Goal: Transaction & Acquisition: Purchase product/service

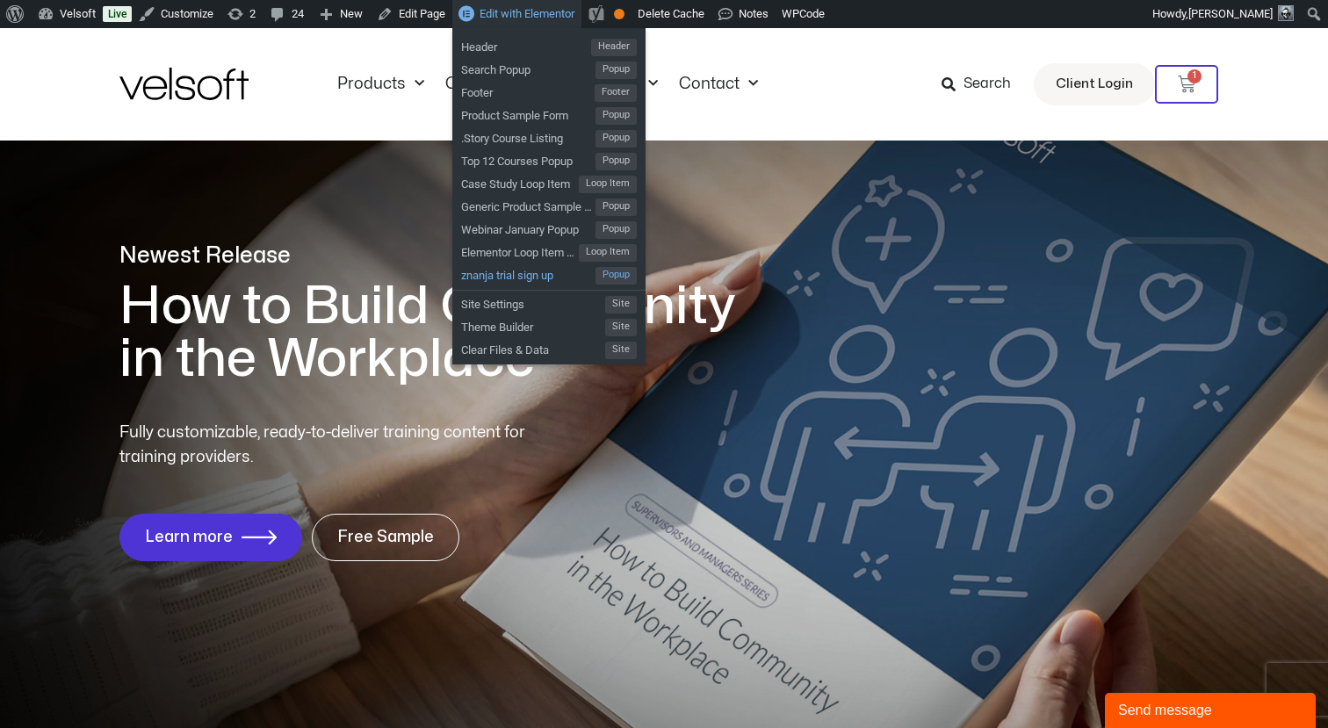
click at [512, 279] on span "znanja trial sign up" at bounding box center [528, 273] width 134 height 23
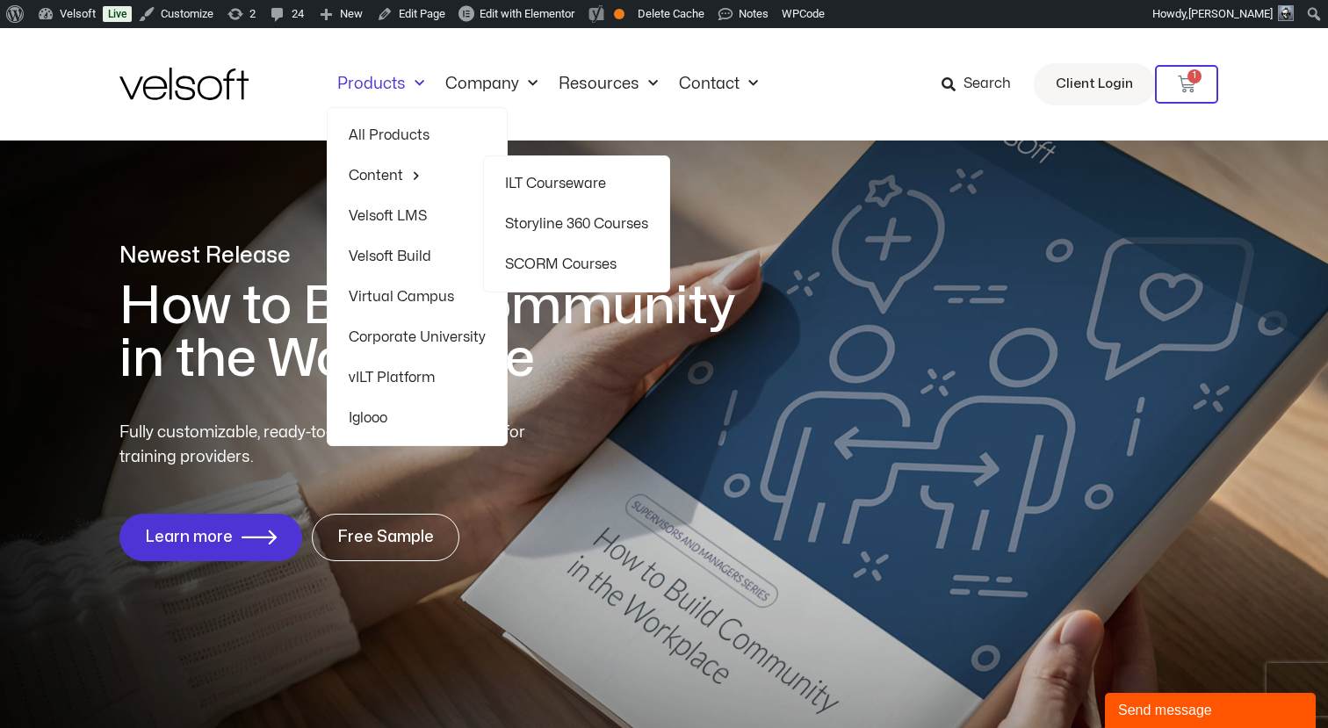
click at [558, 225] on link "Storyline 360 Courses" at bounding box center [576, 224] width 143 height 40
click at [541, 266] on link "SCORM Courses" at bounding box center [576, 264] width 143 height 40
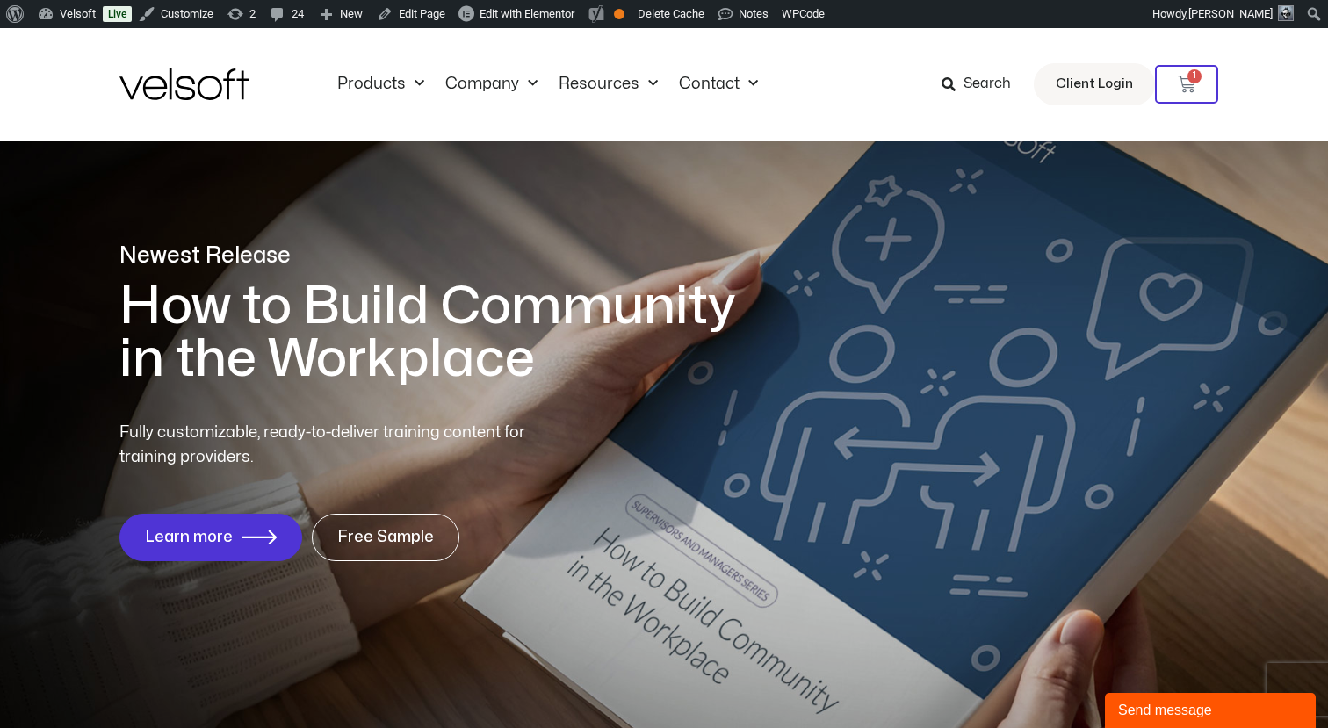
click at [601, 264] on p "Newest Release" at bounding box center [439, 256] width 641 height 31
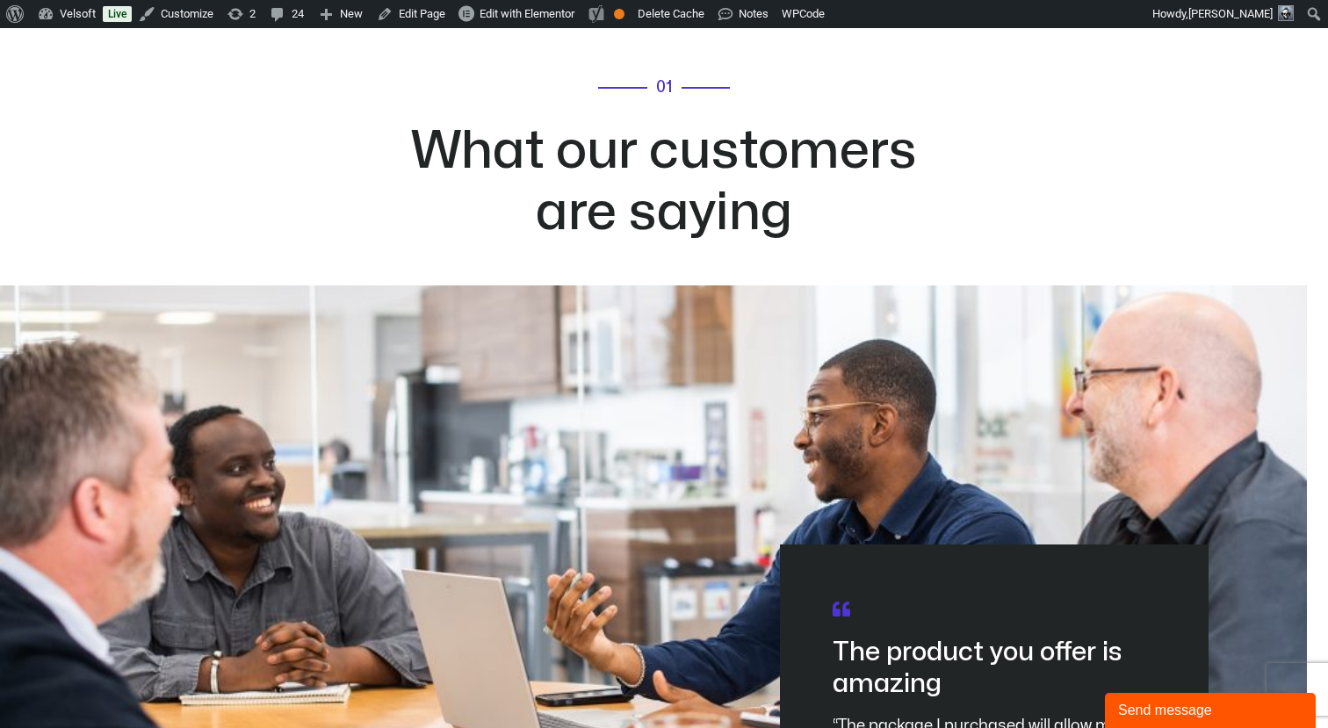
scroll to position [8276, 0]
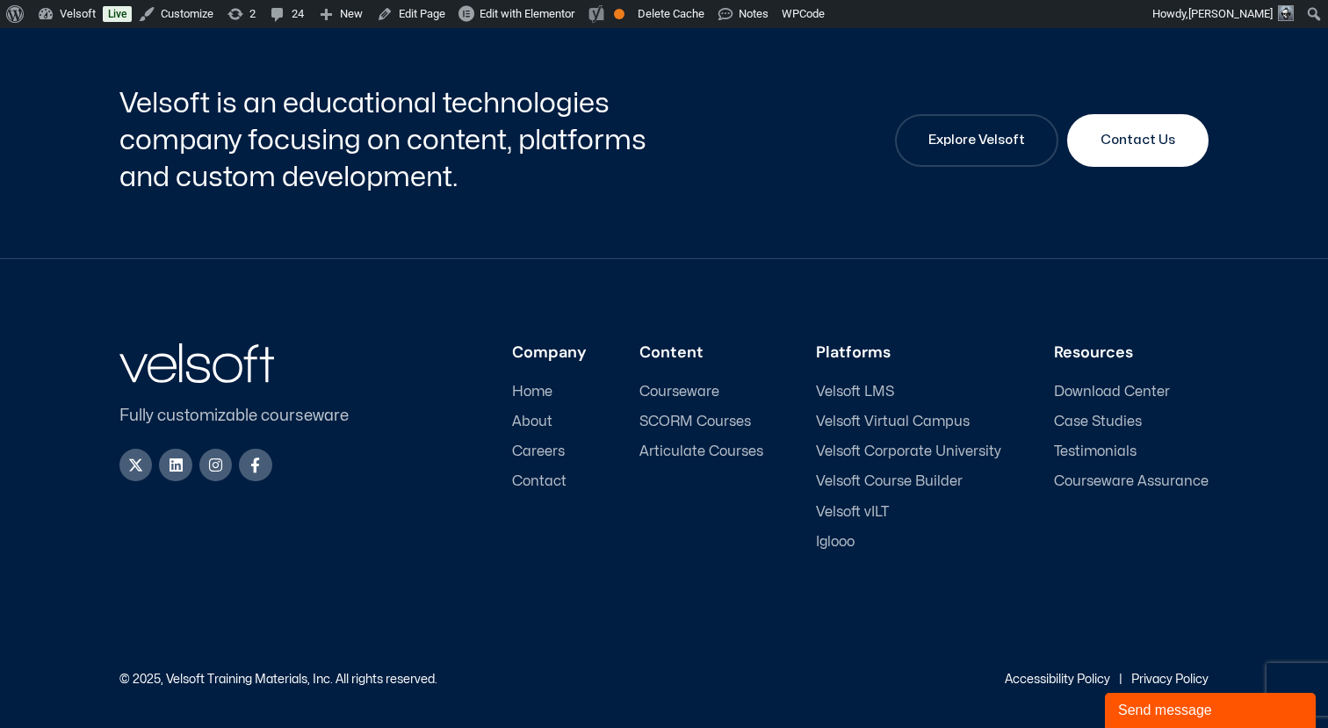
click at [863, 390] on span "Velsoft LMS" at bounding box center [855, 392] width 78 height 17
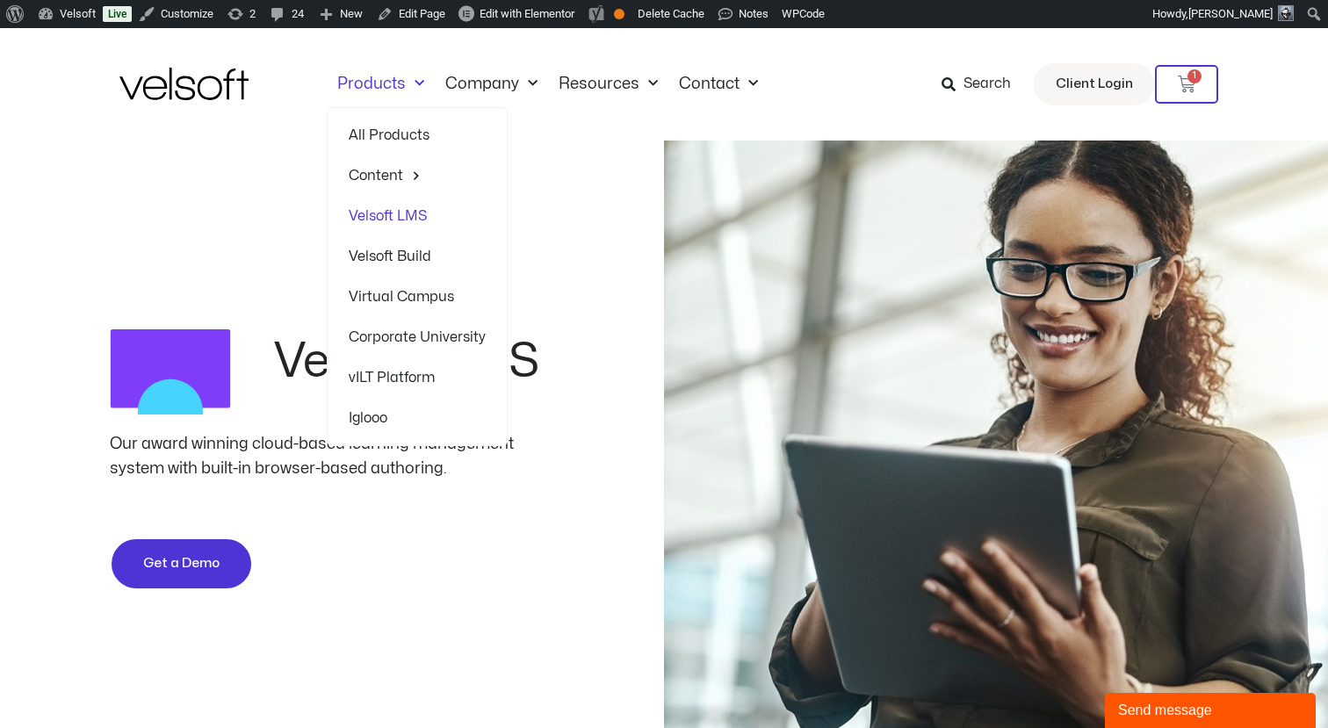
click at [378, 131] on link "All Products" at bounding box center [417, 135] width 137 height 40
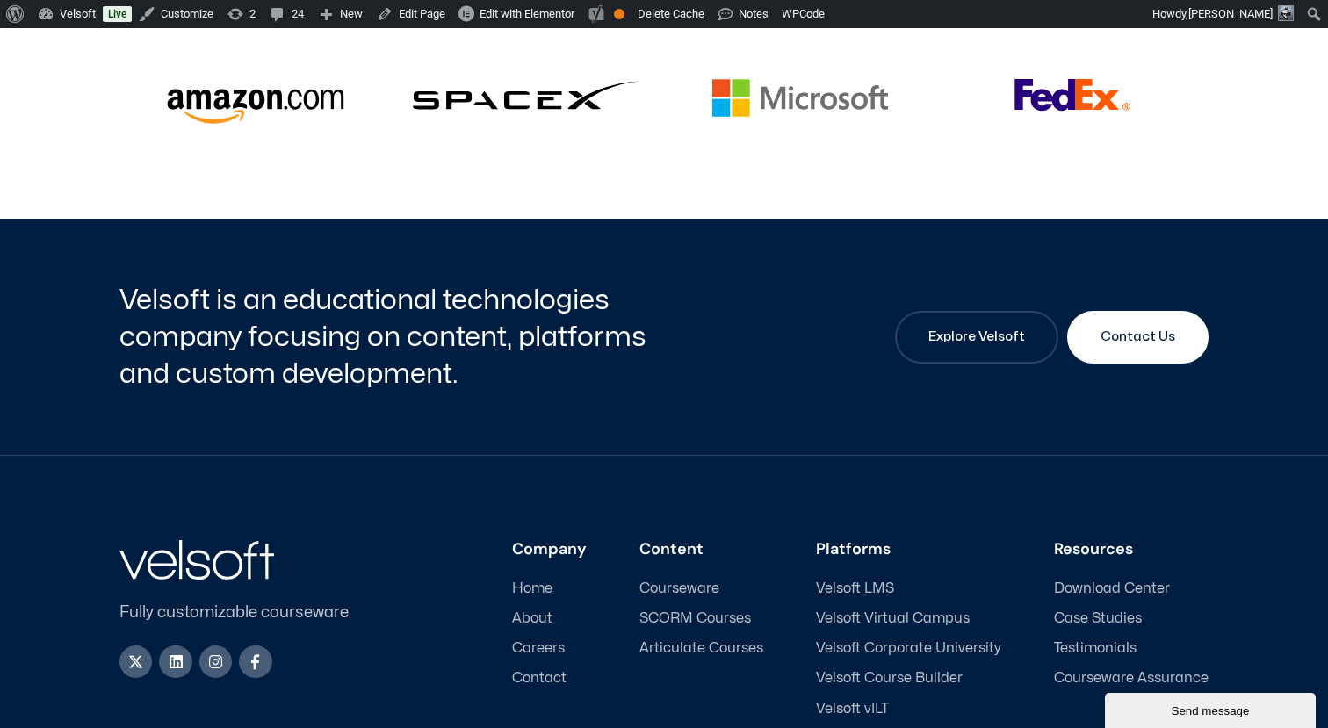
scroll to position [4714, 0]
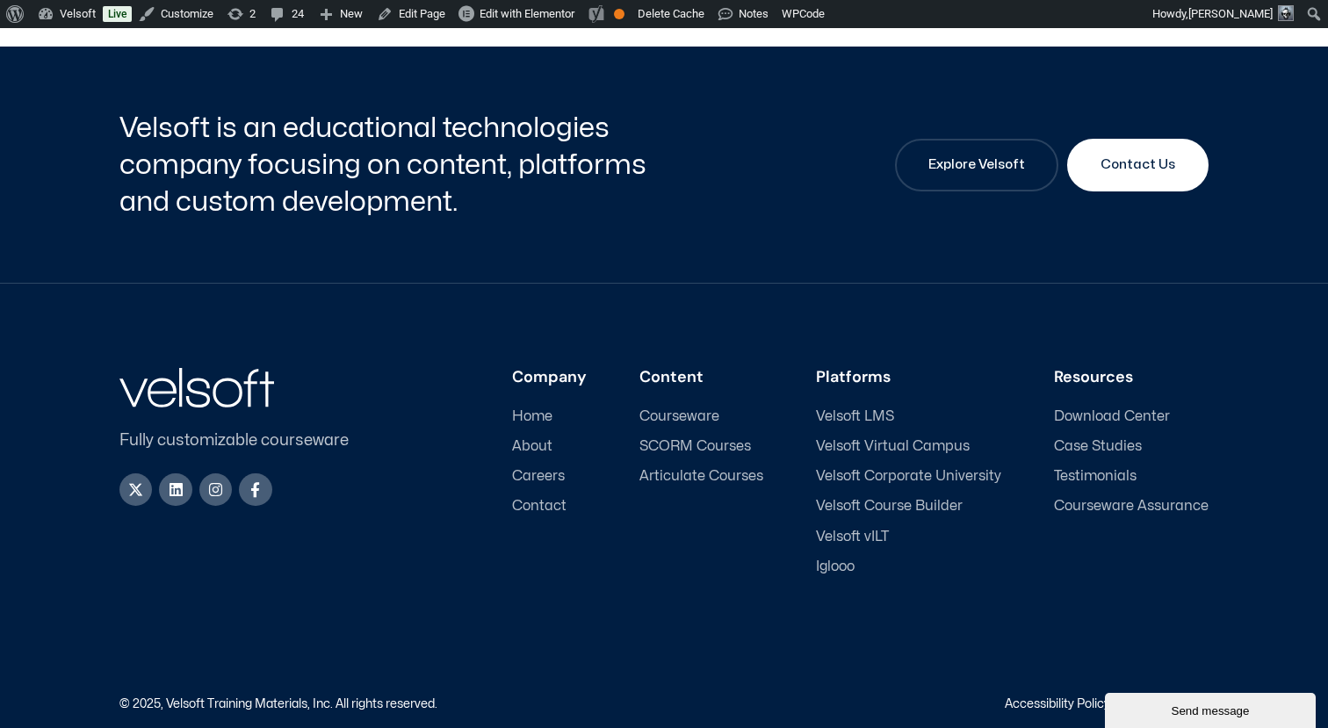
click at [849, 408] on span "Velsoft LMS" at bounding box center [855, 416] width 78 height 17
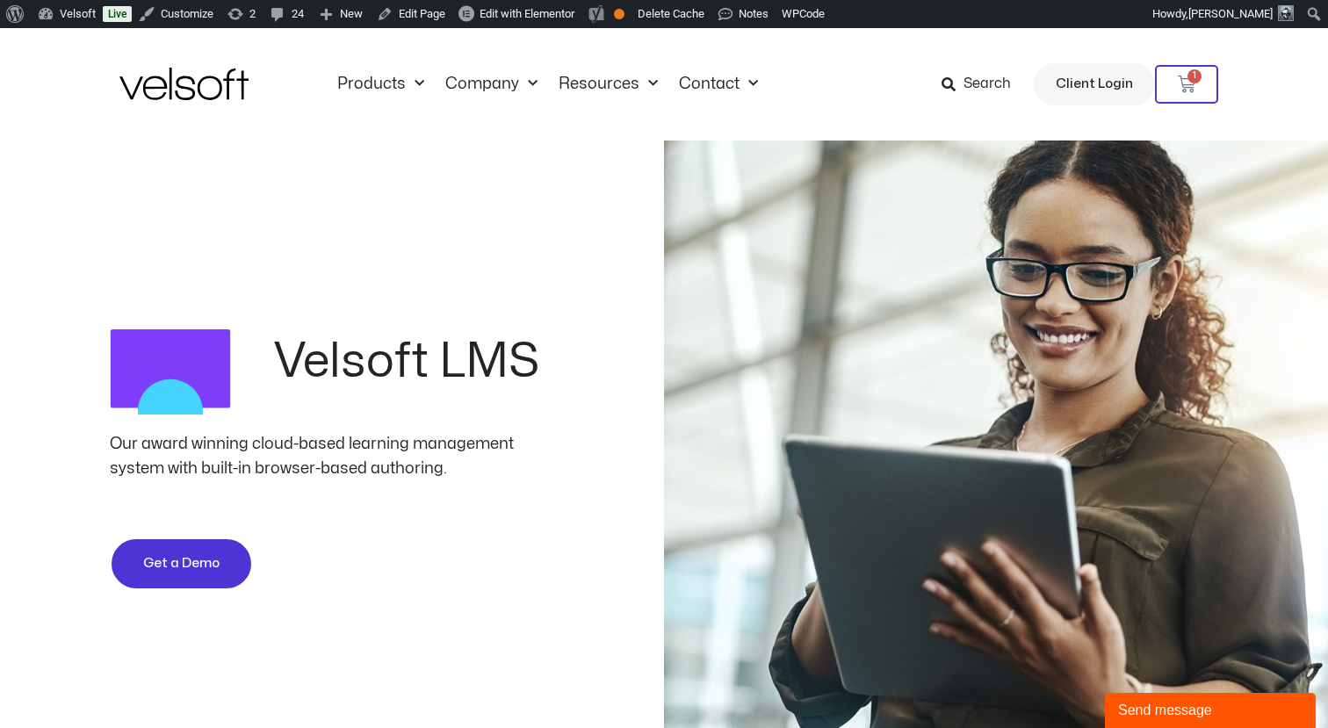
click at [726, 173] on img at bounding box center [996, 473] width 664 height 664
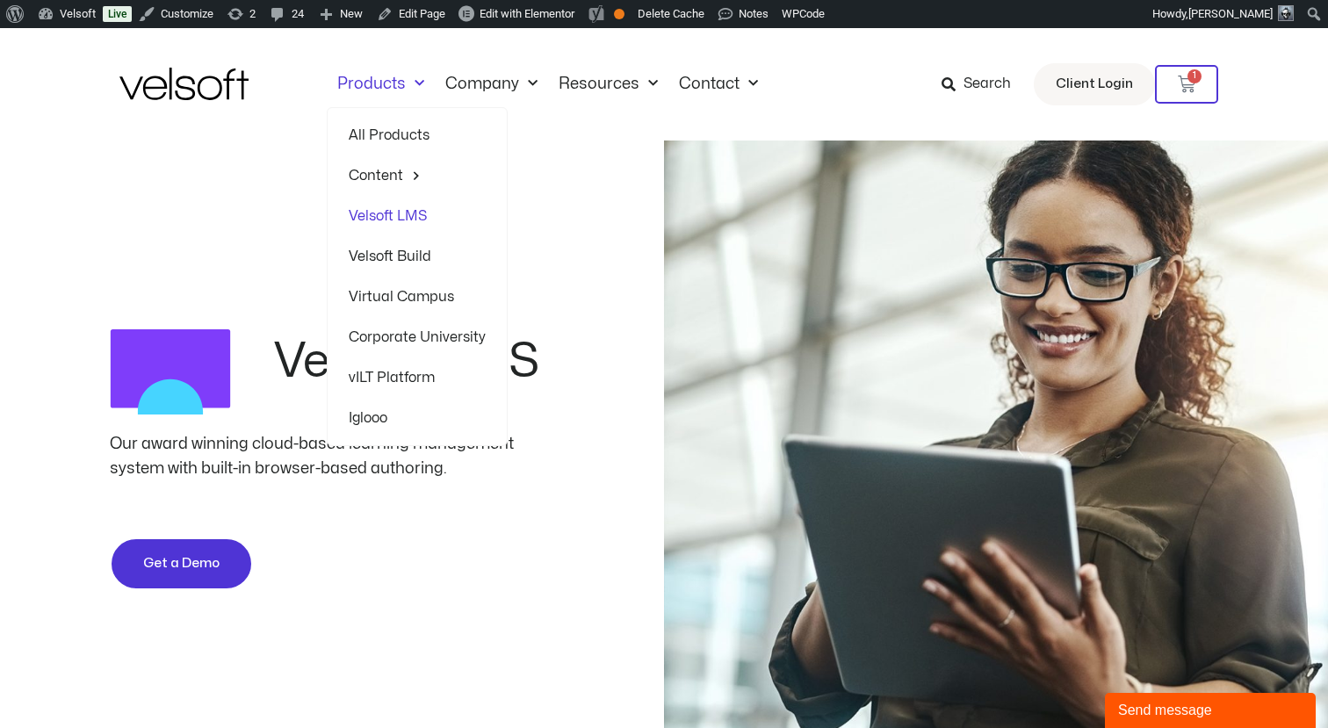
click at [210, 79] on img at bounding box center [183, 84] width 129 height 33
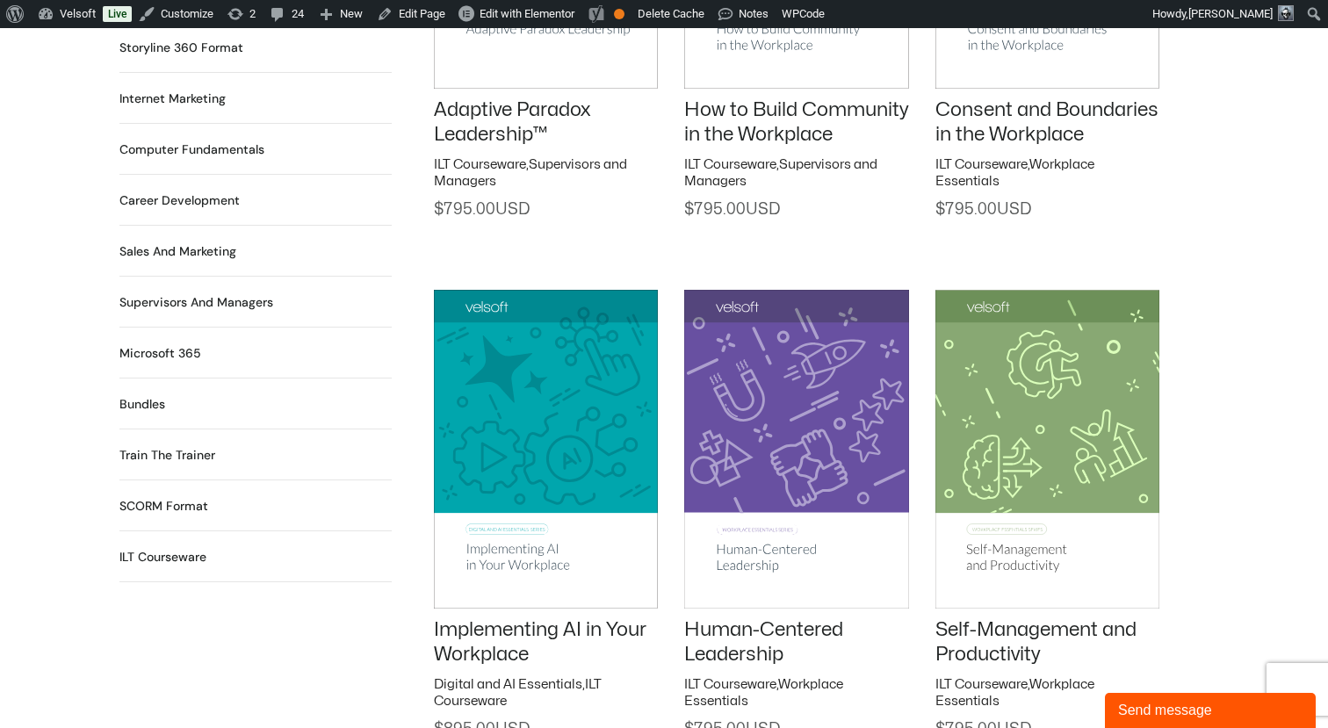
scroll to position [1620, 0]
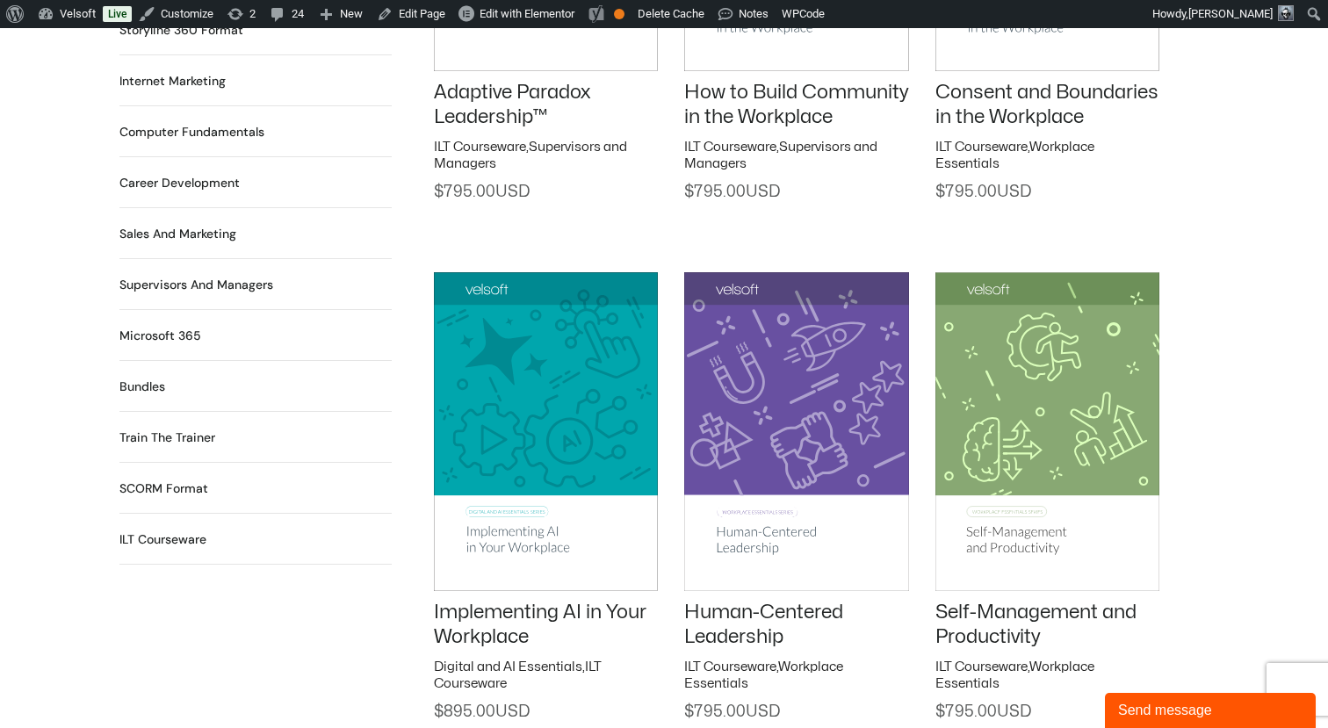
click at [178, 480] on h2 "SCORM Format 116 Products" at bounding box center [163, 489] width 89 height 18
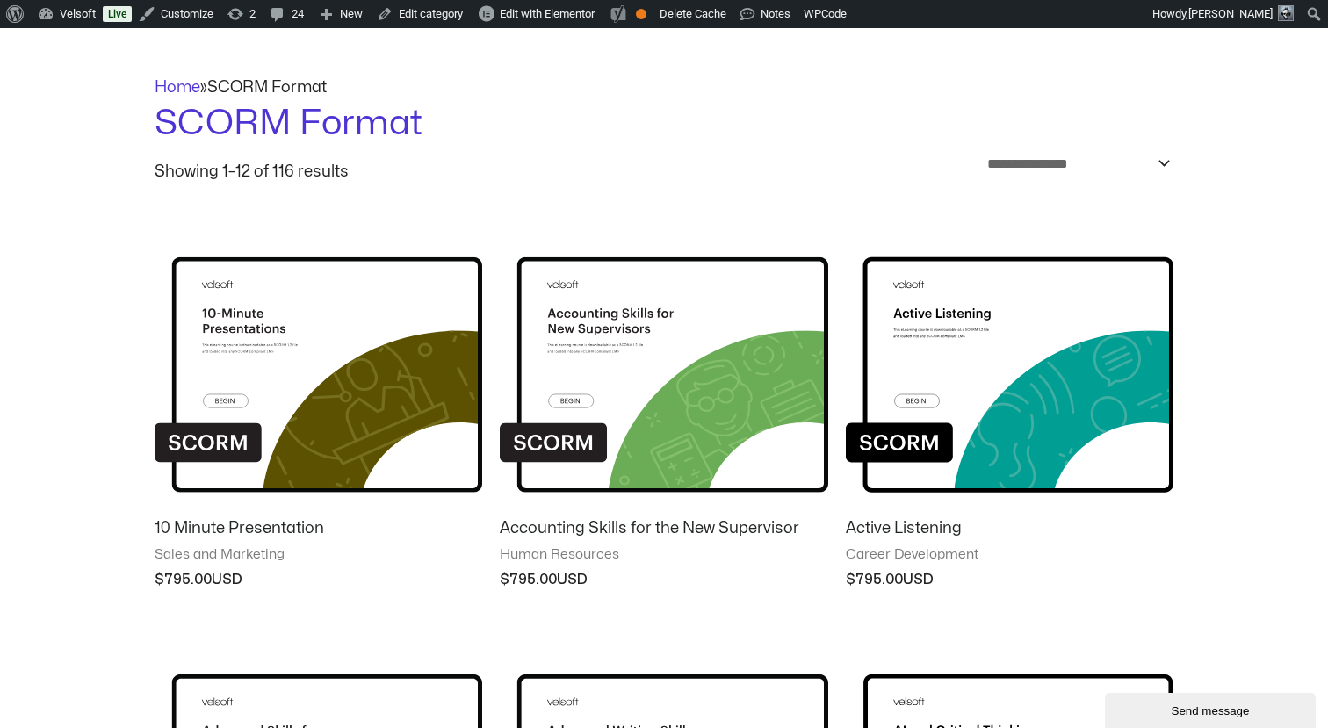
scroll to position [243, 0]
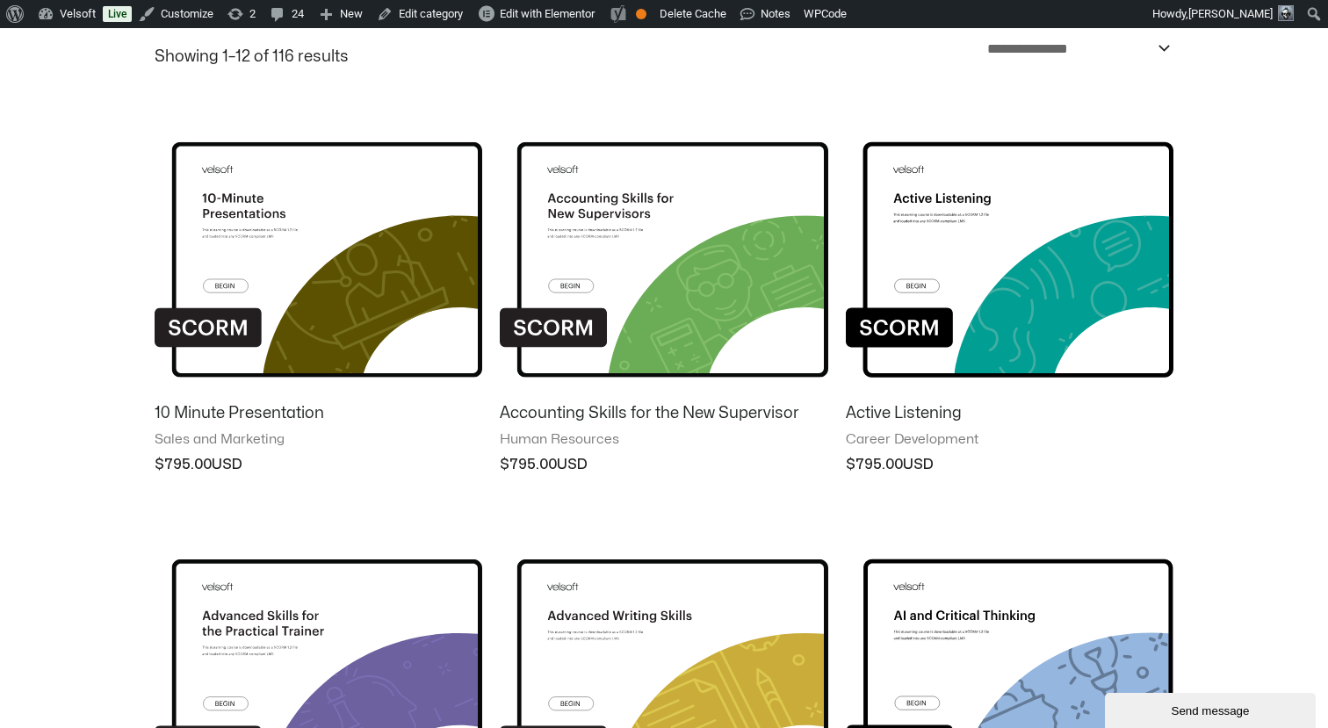
click at [359, 268] on img at bounding box center [319, 246] width 328 height 285
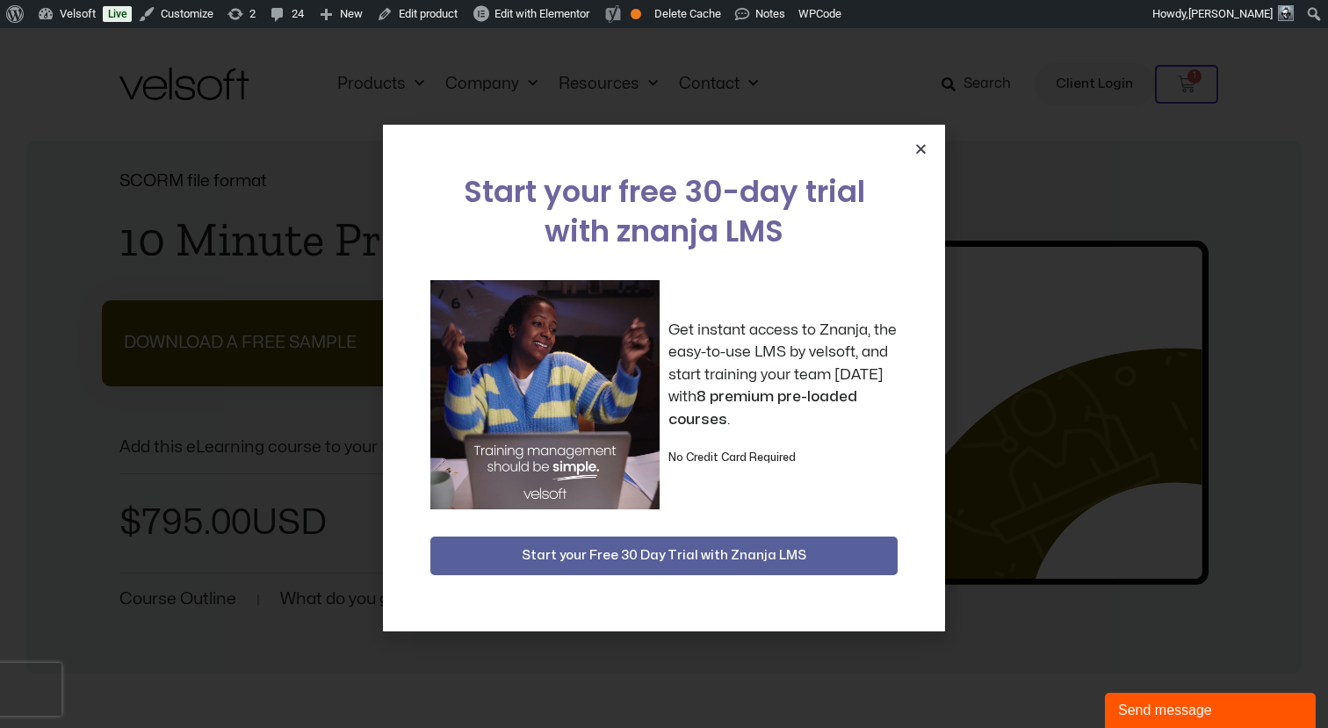
click at [921, 148] on icon "Close" at bounding box center [920, 148] width 13 height 13
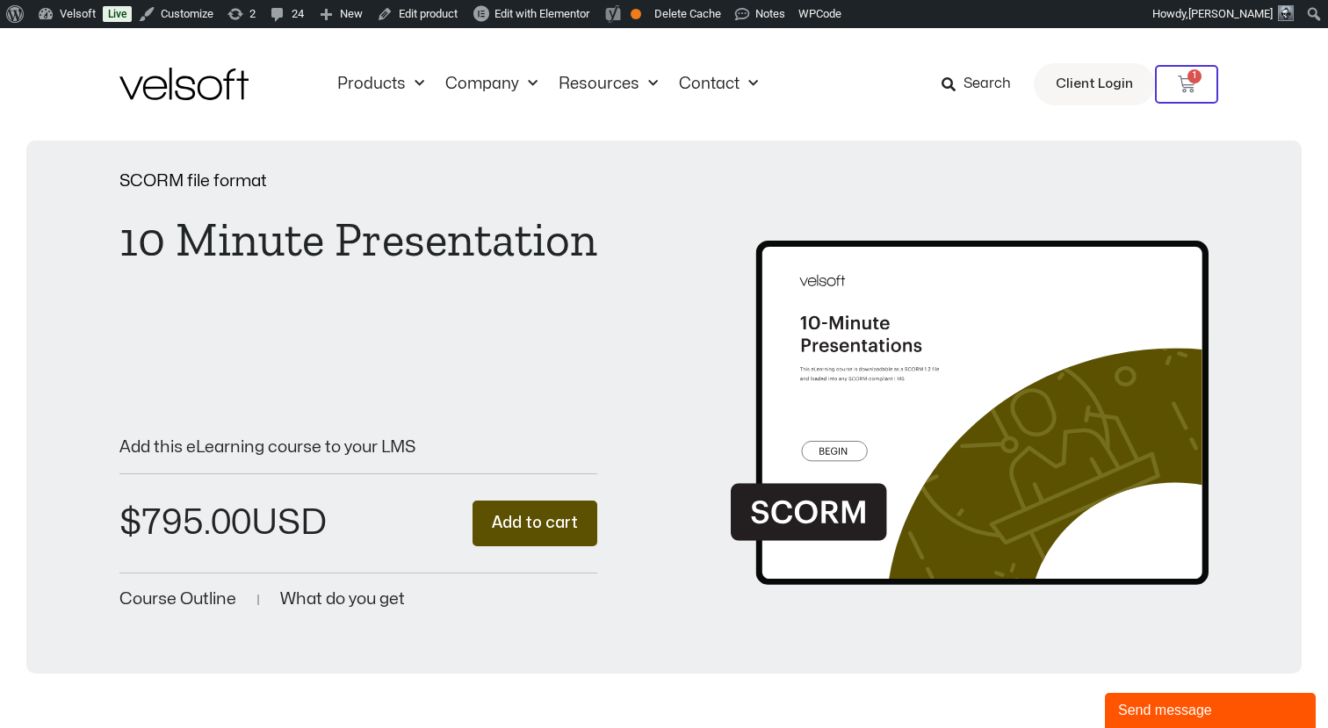
click at [397, 213] on div "10 Minute Presentation" at bounding box center [358, 231] width 478 height 65
